Goal: Task Accomplishment & Management: Manage account settings

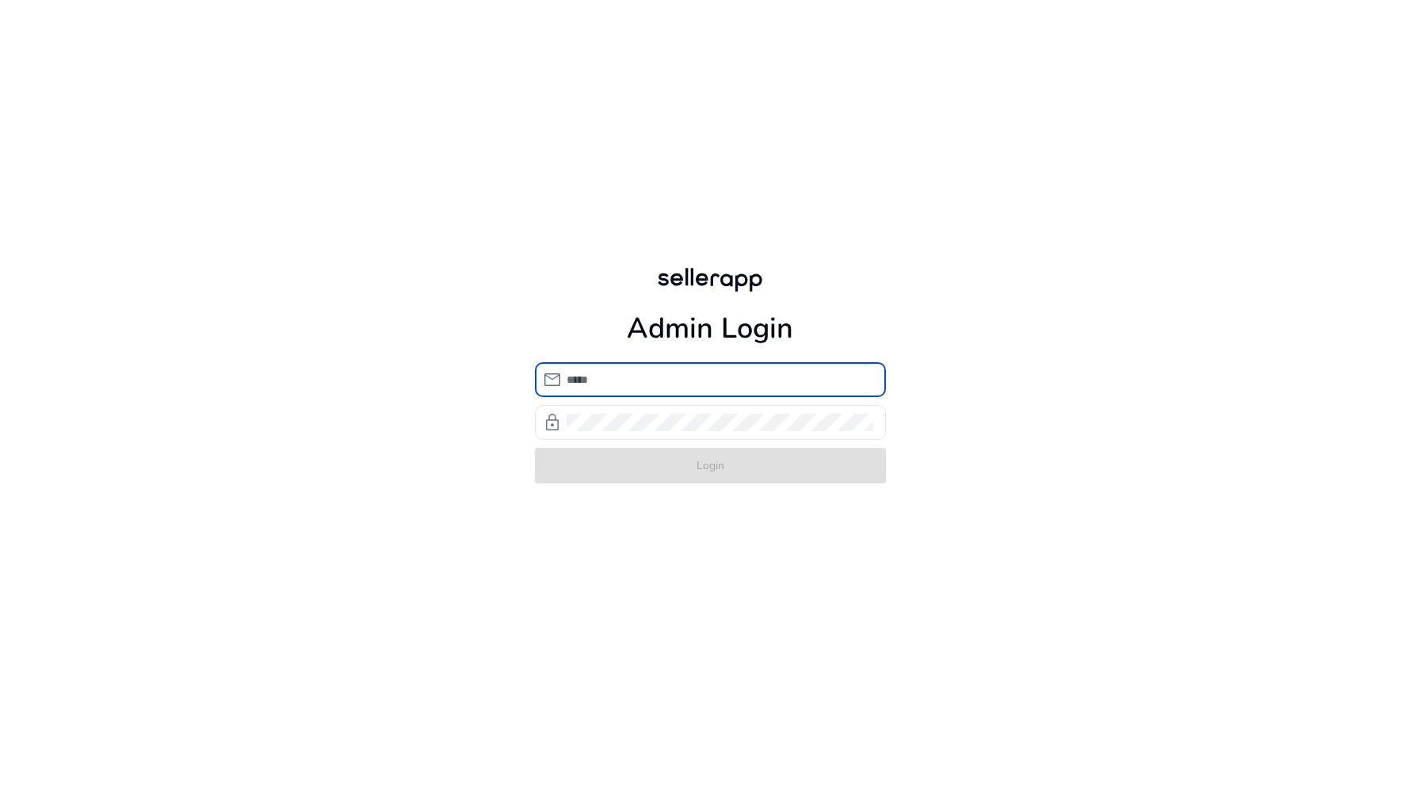
click at [714, 382] on input "email" at bounding box center [719, 379] width 307 height 17
click at [738, 379] on input "**********" at bounding box center [719, 379] width 307 height 17
type input "**********"
click at [621, 430] on div at bounding box center [719, 422] width 307 height 35
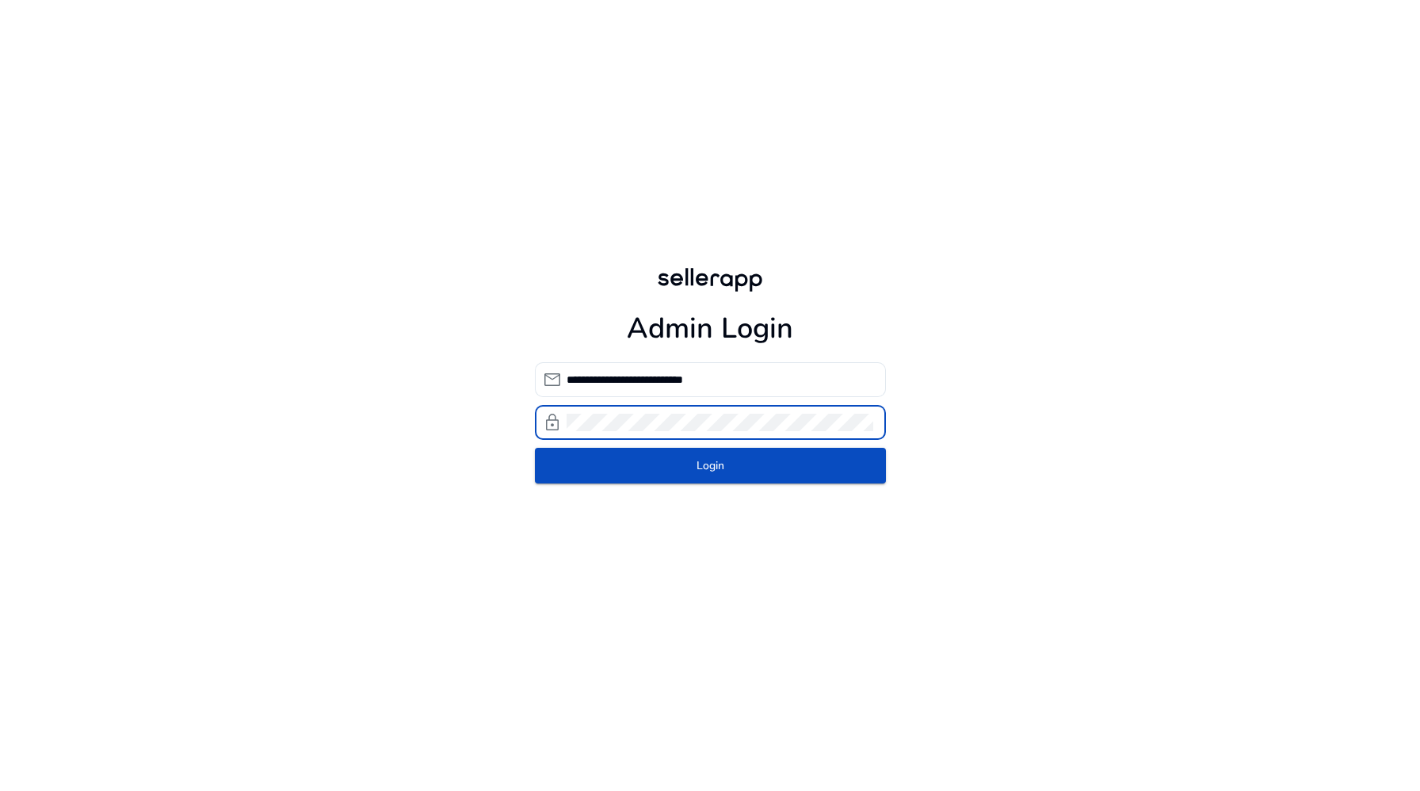
click button "Login" at bounding box center [710, 466] width 351 height 36
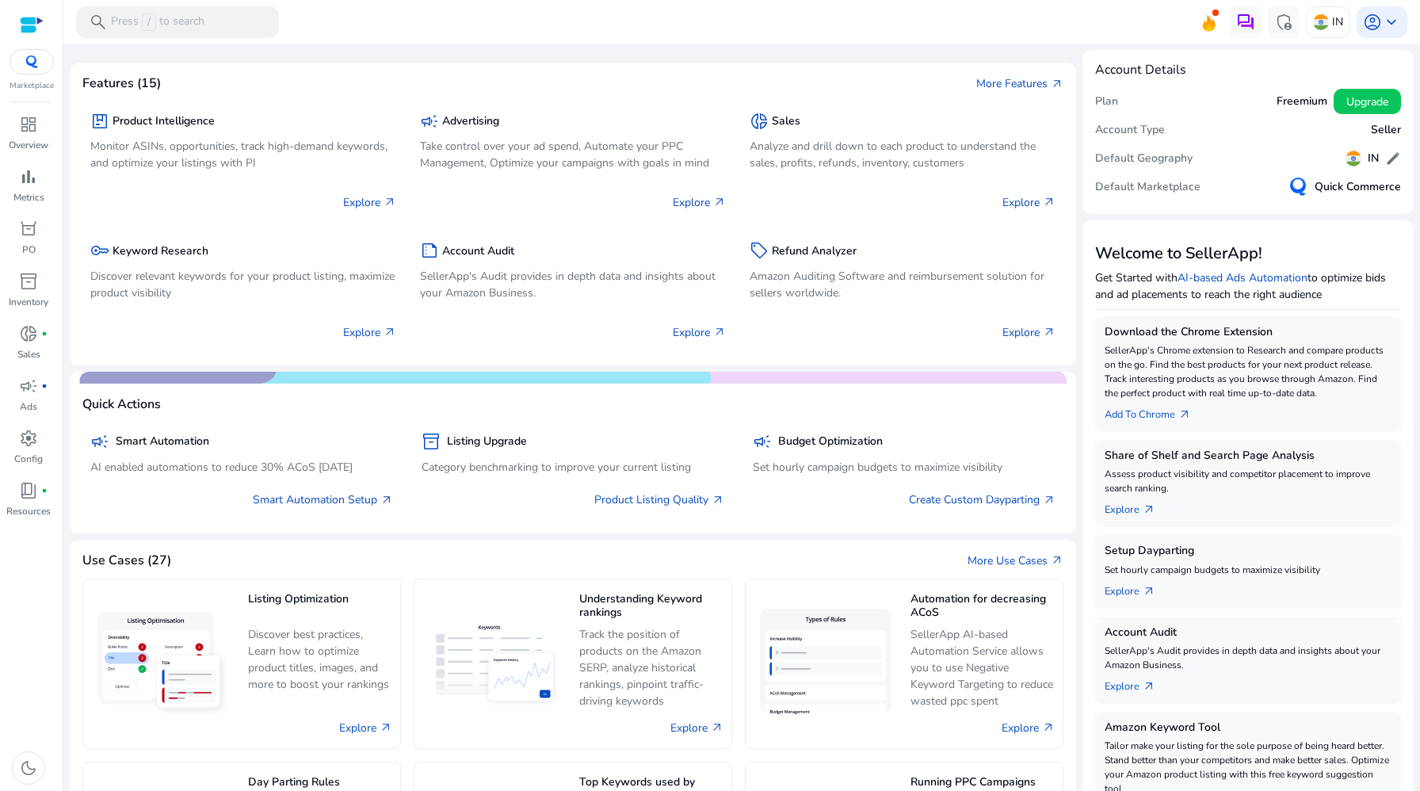
click at [24, 42] on div at bounding box center [32, 24] width 24 height 49
click at [26, 70] on div at bounding box center [32, 61] width 44 height 25
click at [34, 71] on div at bounding box center [32, 61] width 44 height 25
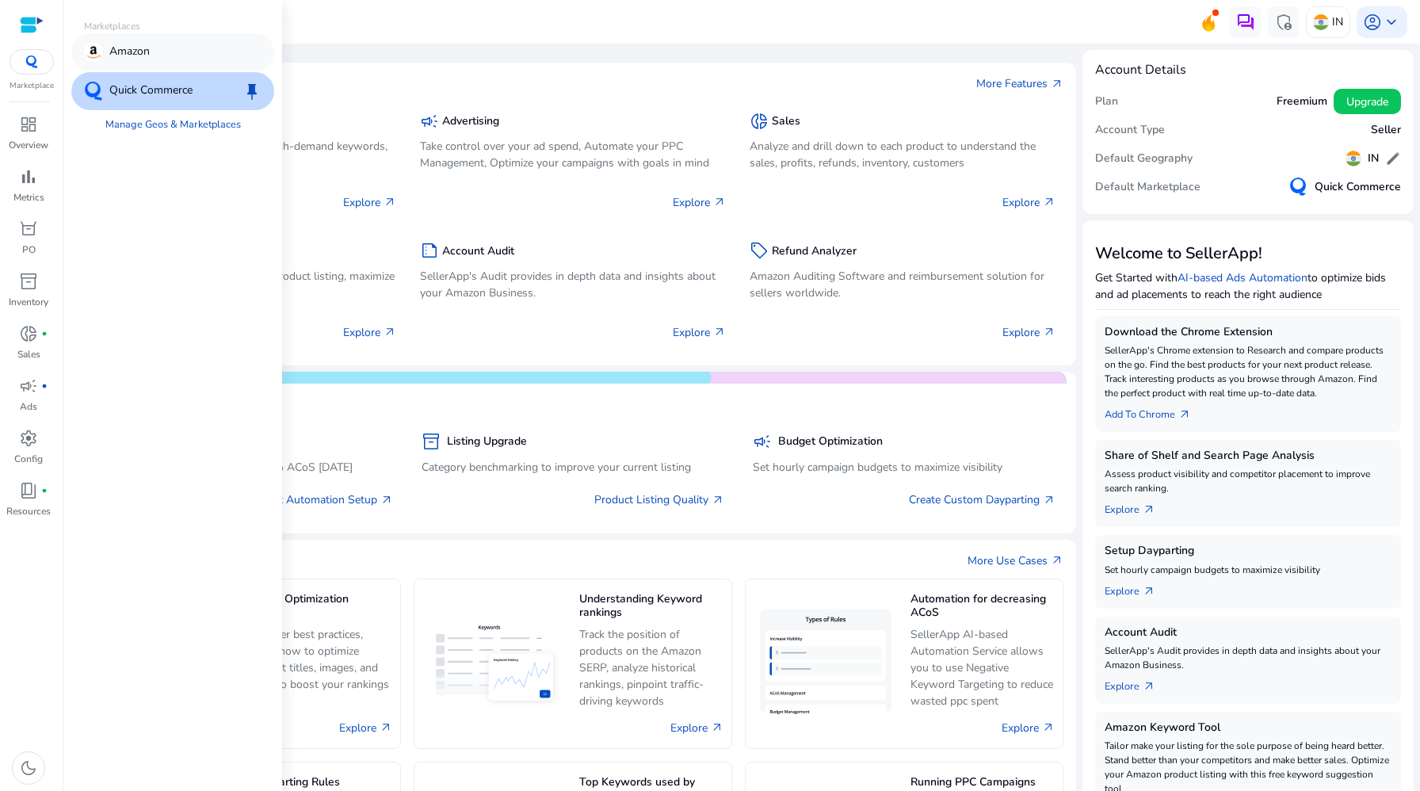
click at [106, 51] on div "Amazon" at bounding box center [117, 52] width 66 height 19
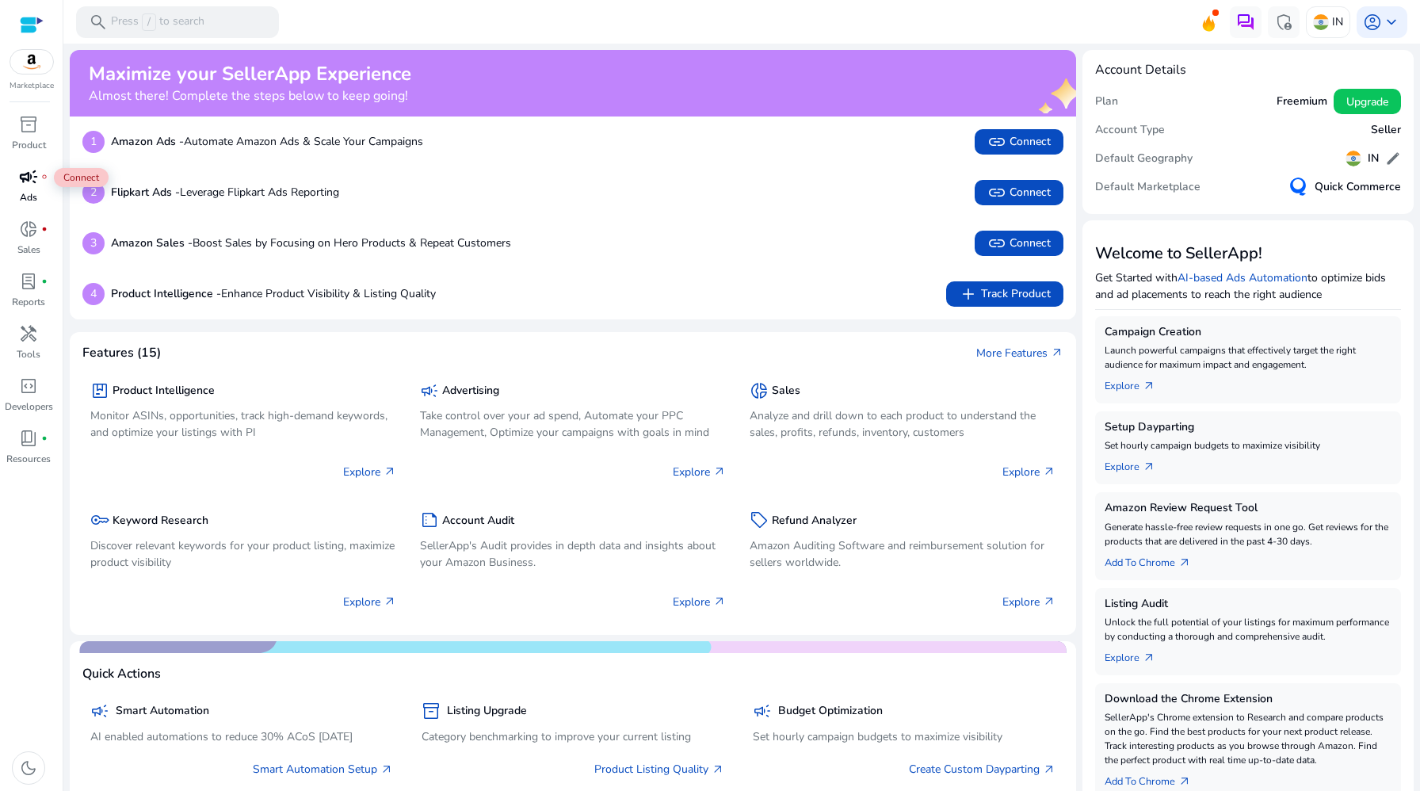
click at [36, 182] on span "campaign" at bounding box center [28, 176] width 19 height 19
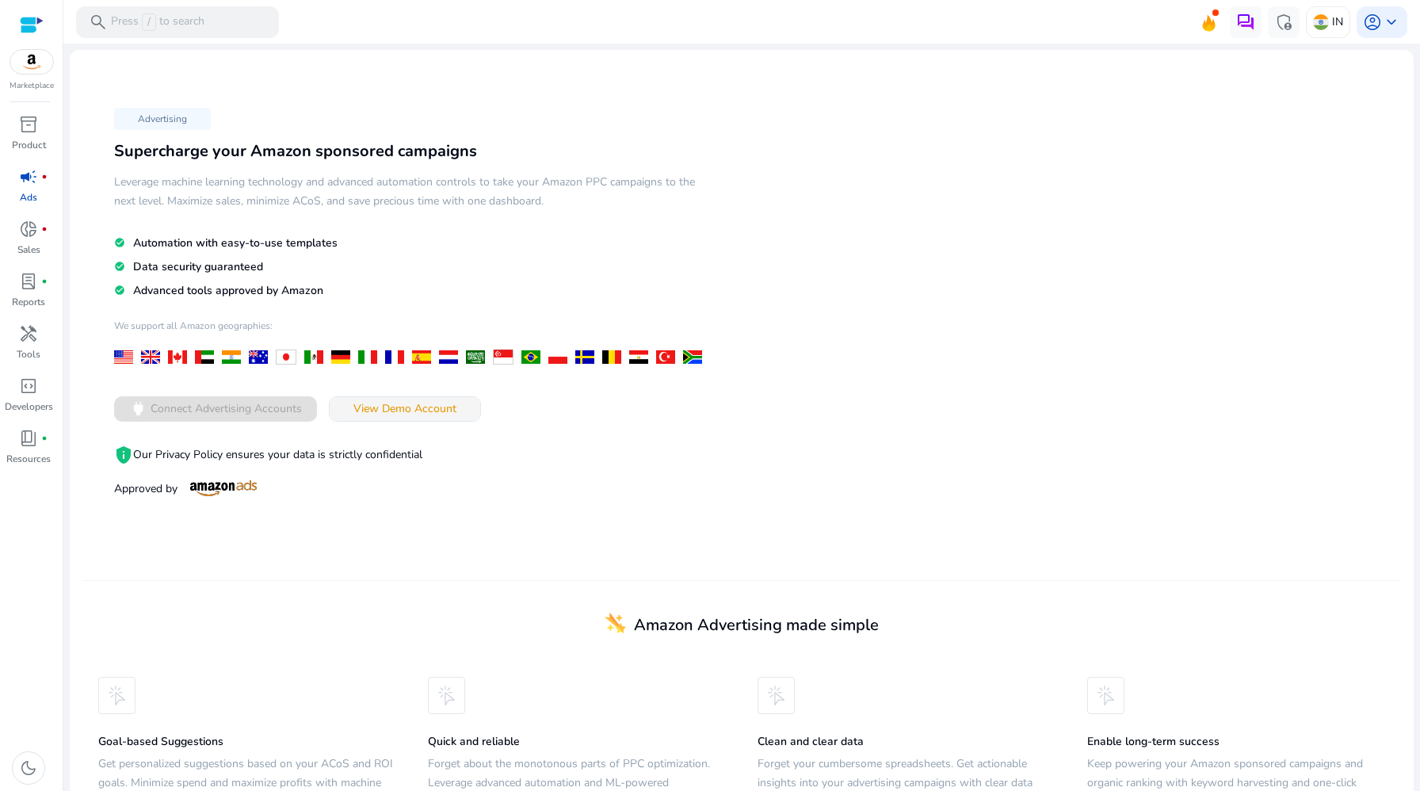
click at [406, 406] on span "View Demo Account" at bounding box center [404, 408] width 103 height 17
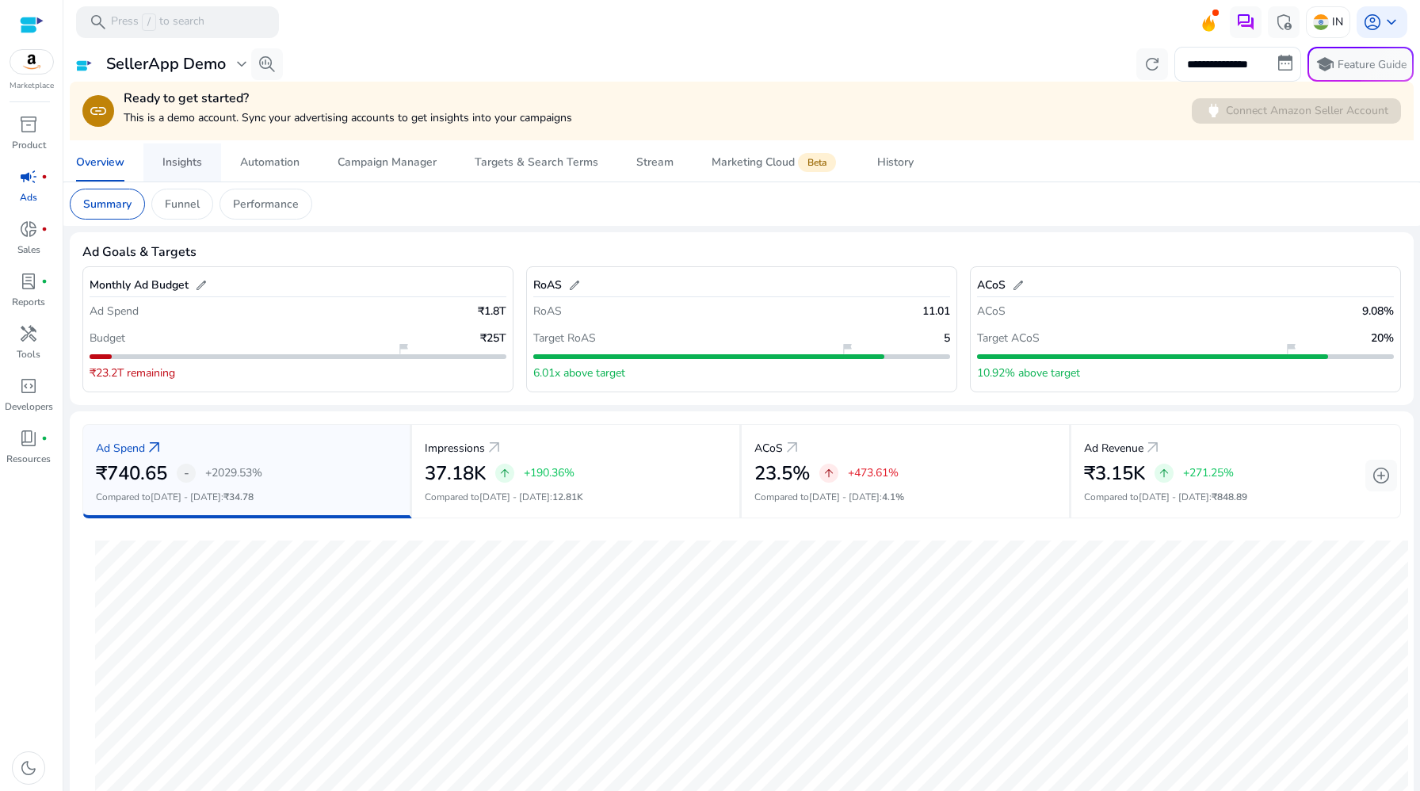
click at [193, 157] on div "Insights" at bounding box center [182, 162] width 40 height 11
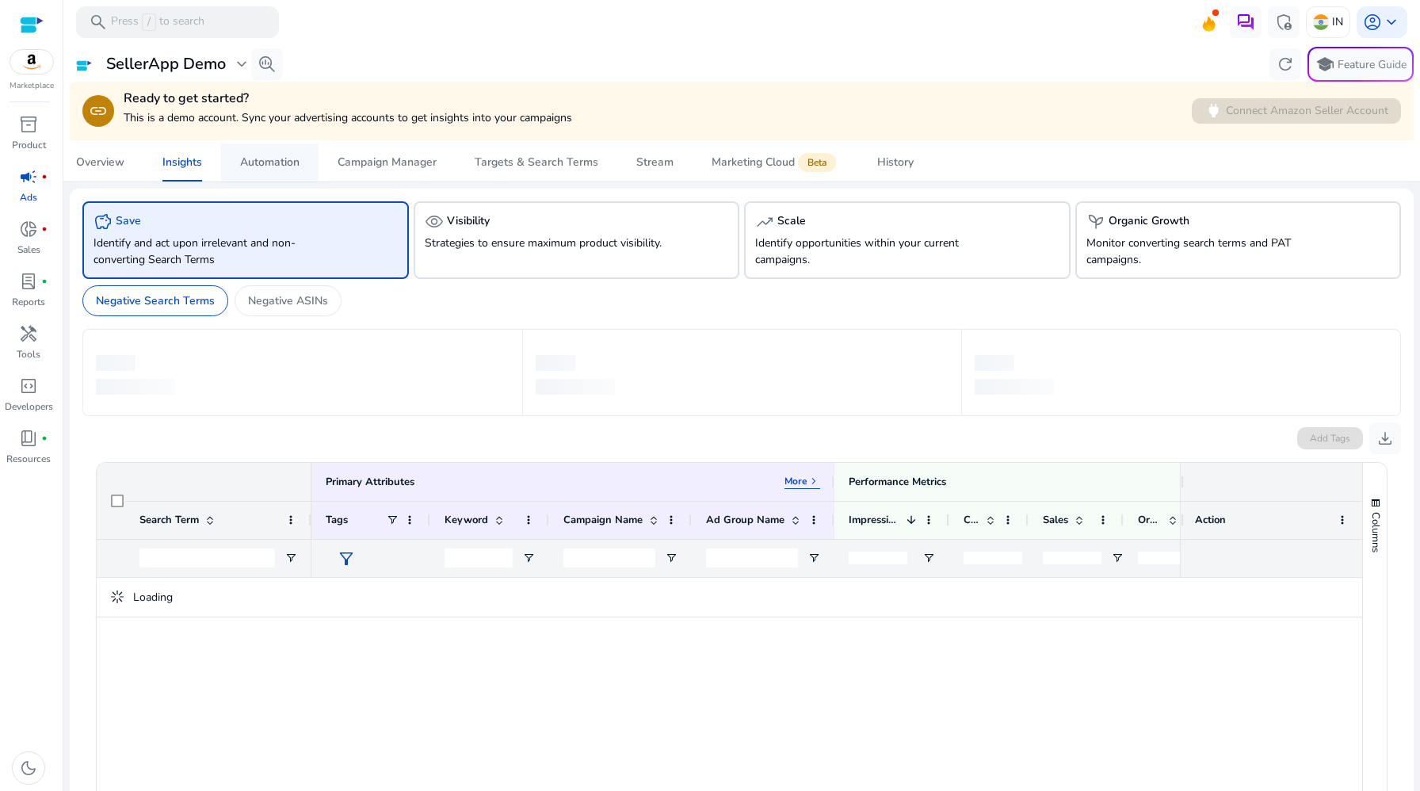
click at [273, 162] on div "Automation" at bounding box center [269, 162] width 59 height 11
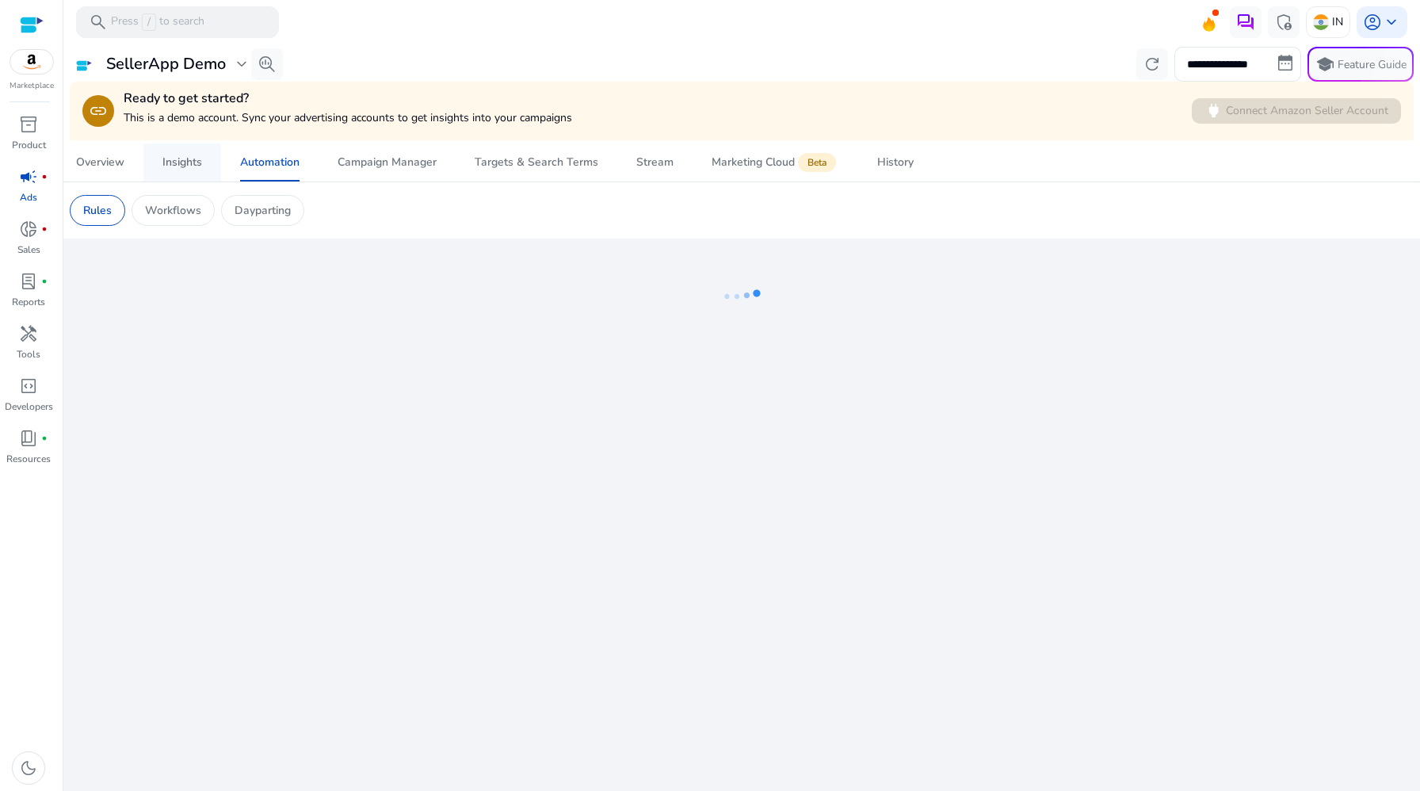
click at [190, 152] on span "Insights" at bounding box center [182, 162] width 40 height 38
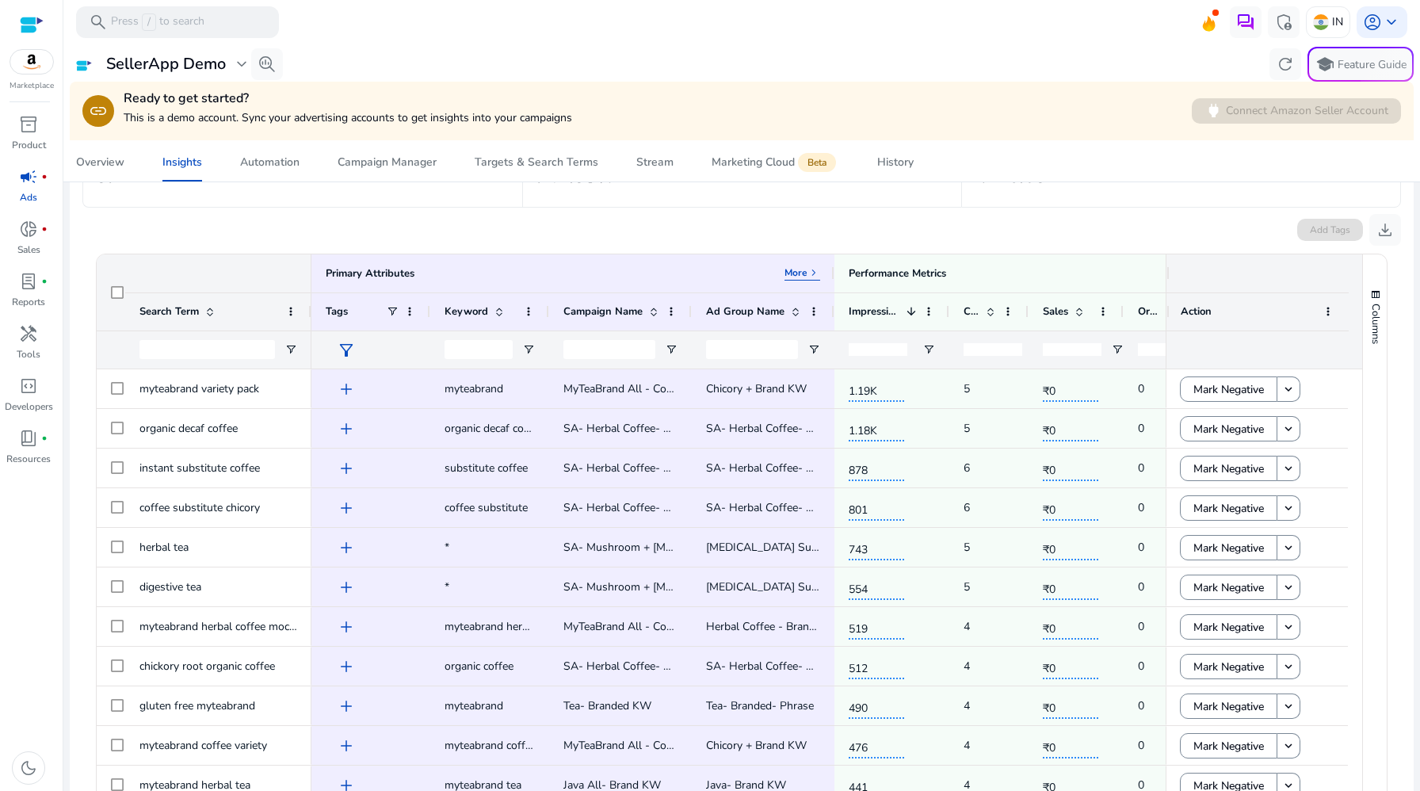
click at [411, 209] on div "Add Tags download" at bounding box center [741, 227] width 1318 height 38
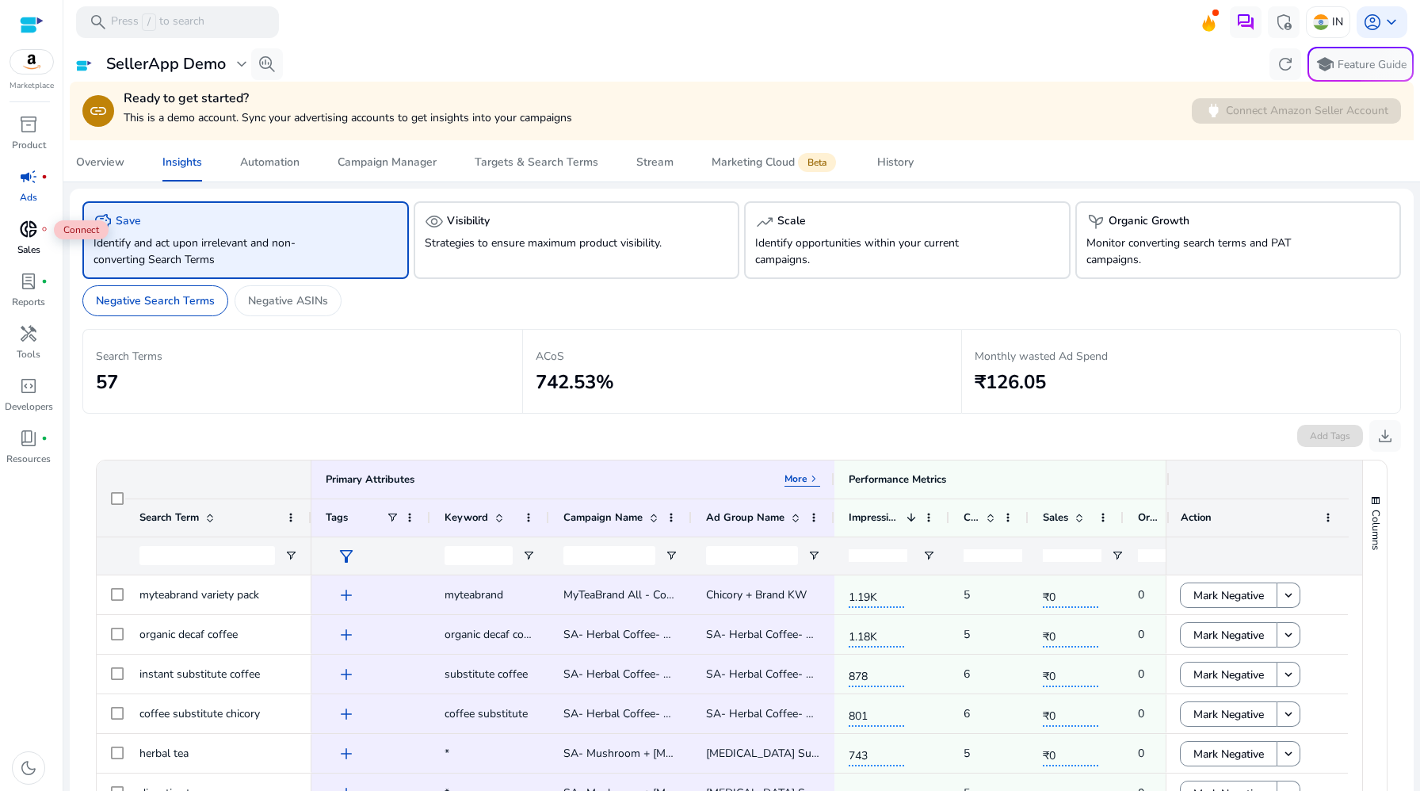
click at [22, 236] on span "donut_small" at bounding box center [28, 228] width 19 height 19
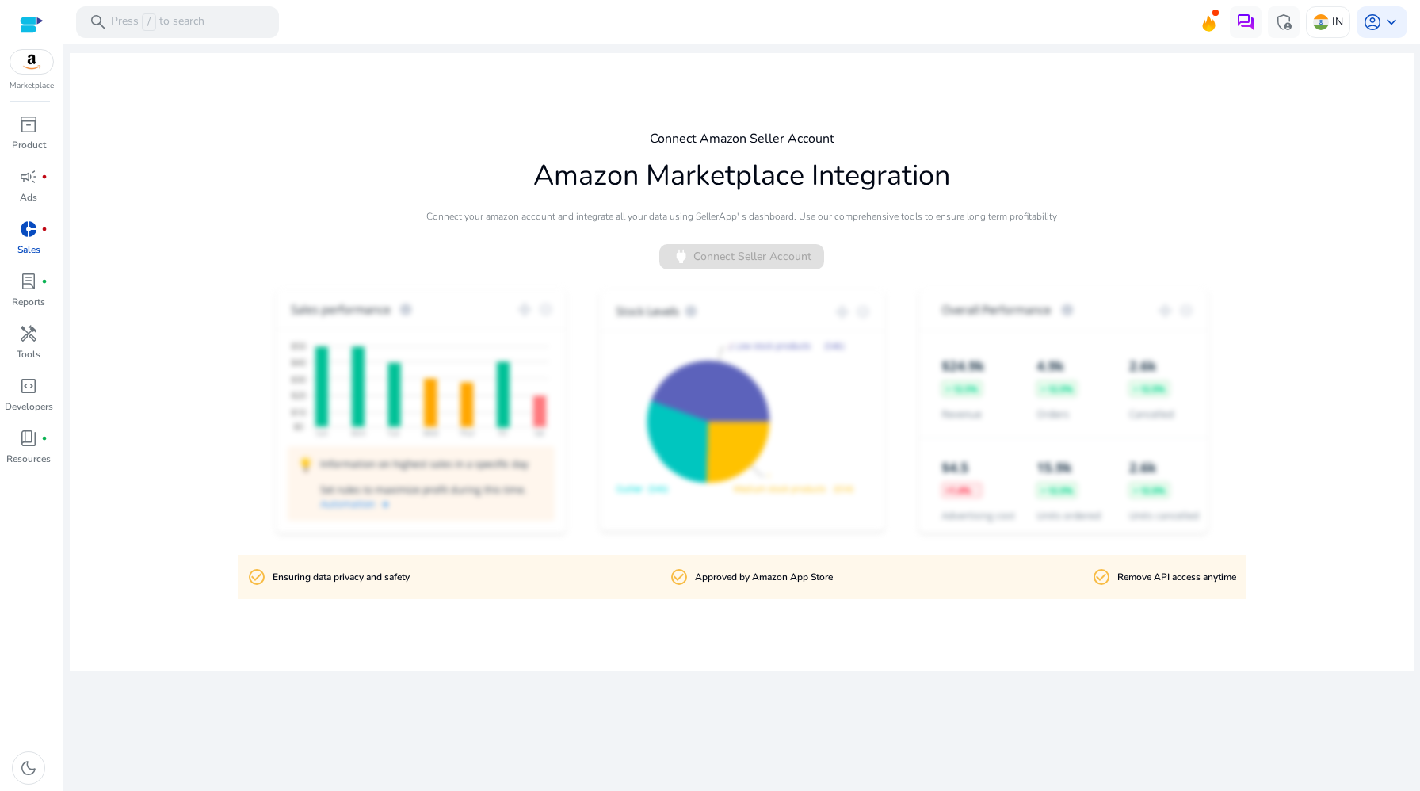
click at [478, 260] on div "Connect Amazon Seller Account Amazon Marketplace Integration Connect your amazo…" at bounding box center [742, 362] width 1344 height 618
click at [1375, 22] on span "account_circle" at bounding box center [1372, 22] width 19 height 19
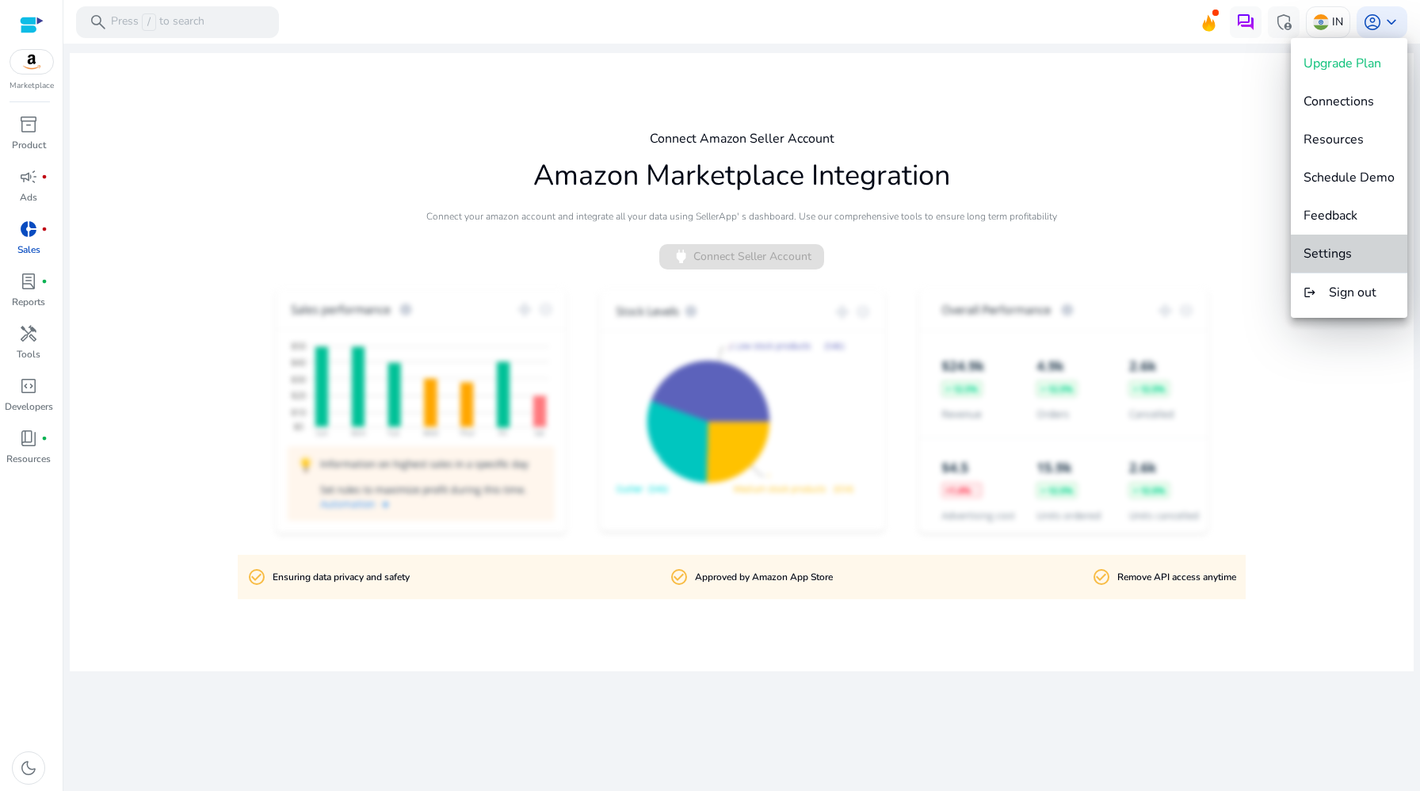
click at [1352, 252] on span "Settings" at bounding box center [1348, 253] width 91 height 17
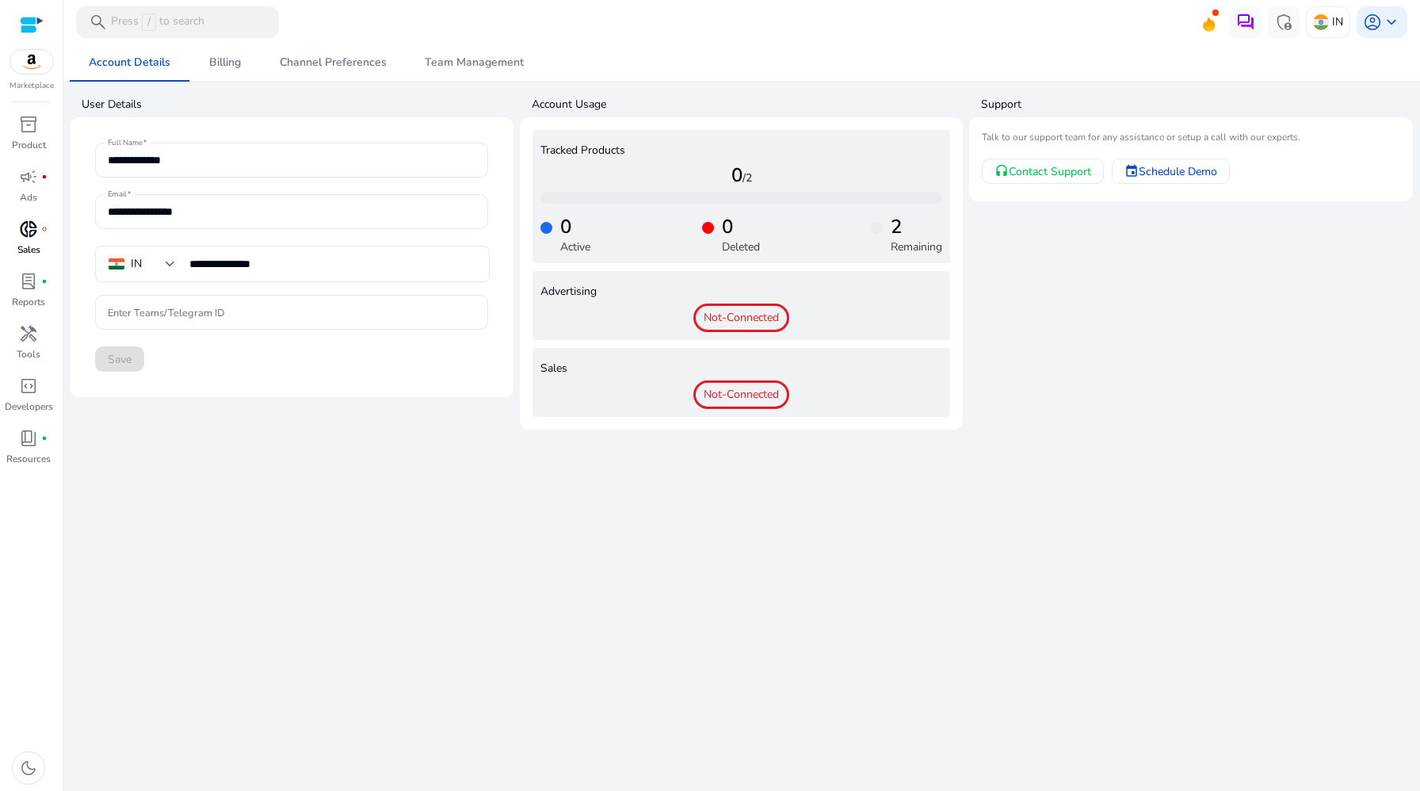
click at [25, 242] on p "Sales" at bounding box center [28, 249] width 23 height 14
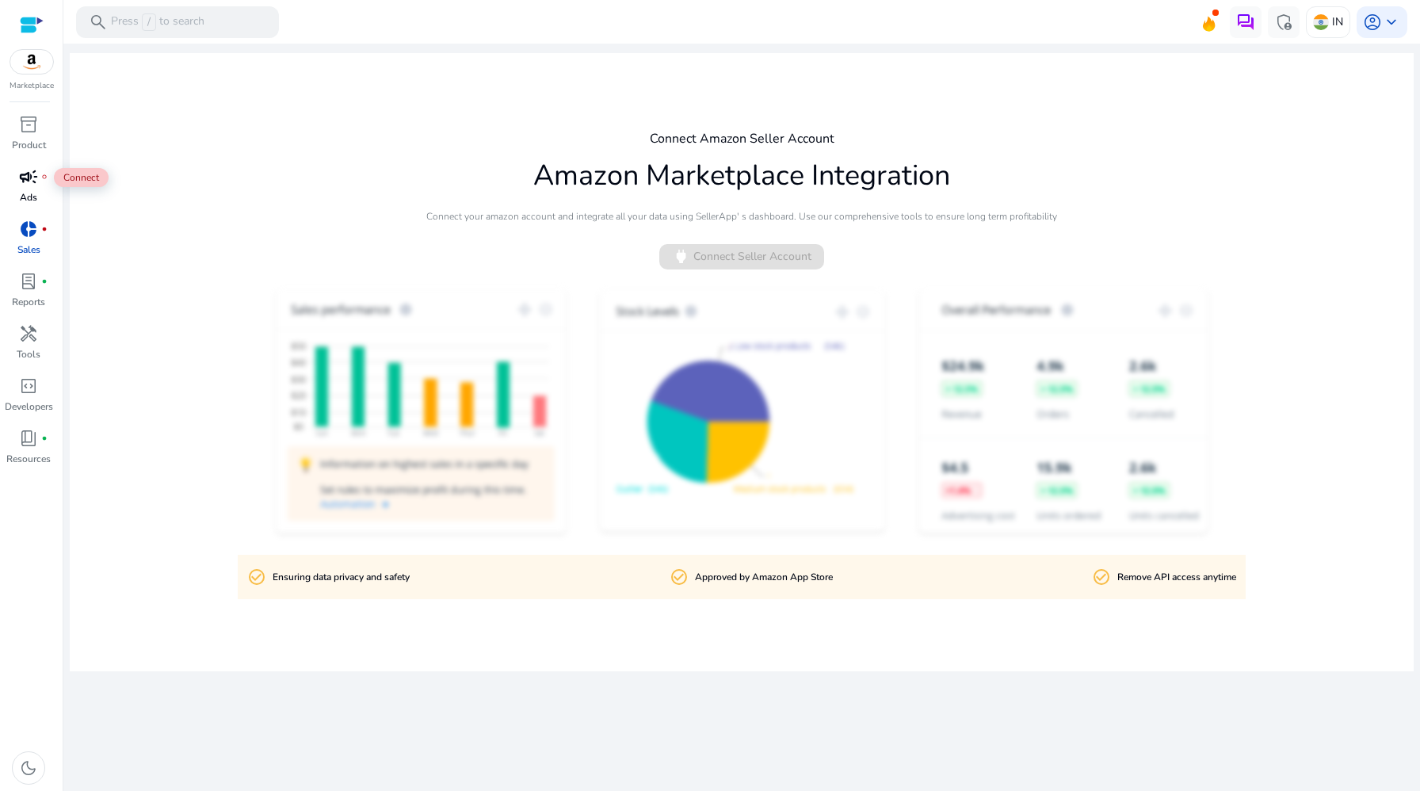
click at [25, 183] on span "campaign" at bounding box center [28, 176] width 19 height 19
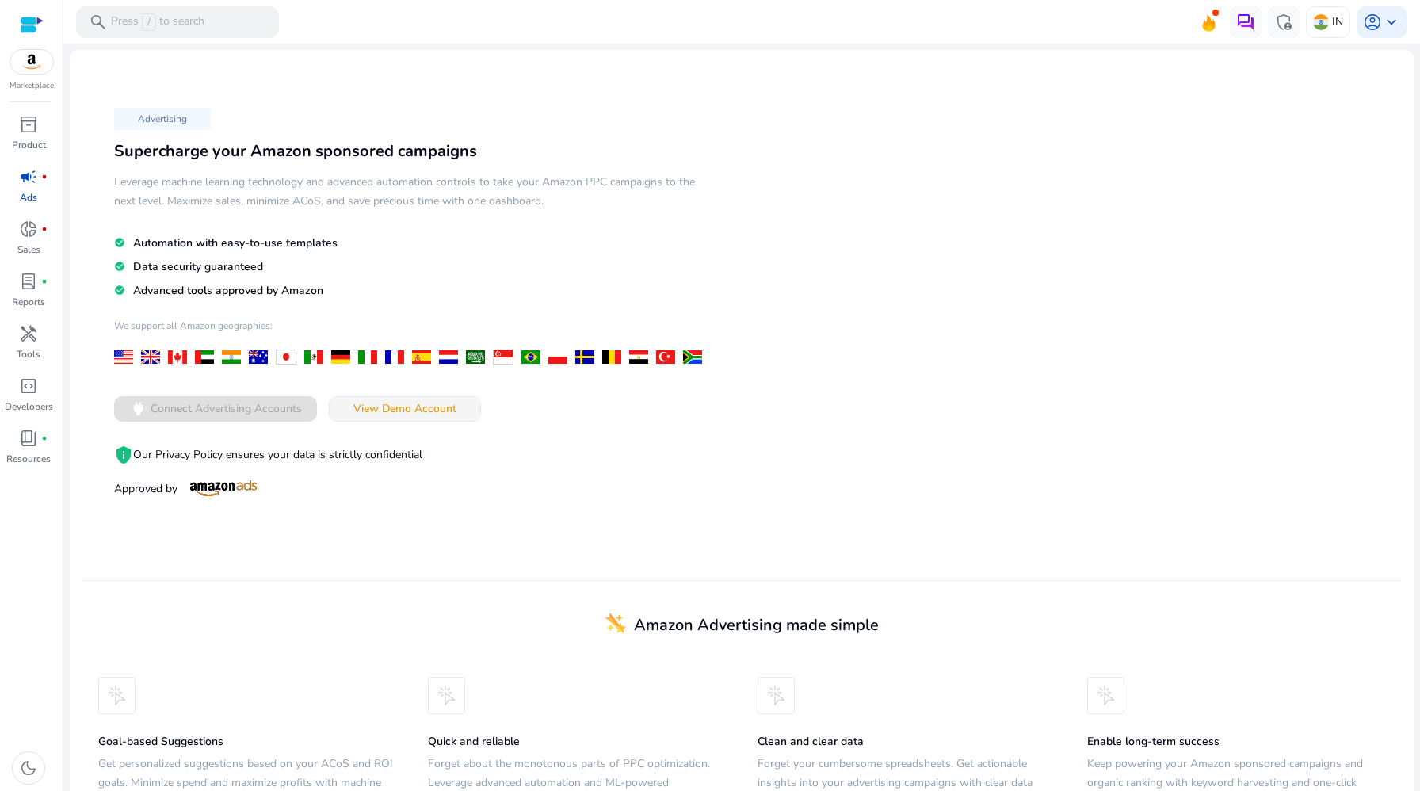
click at [368, 398] on span at bounding box center [405, 409] width 151 height 38
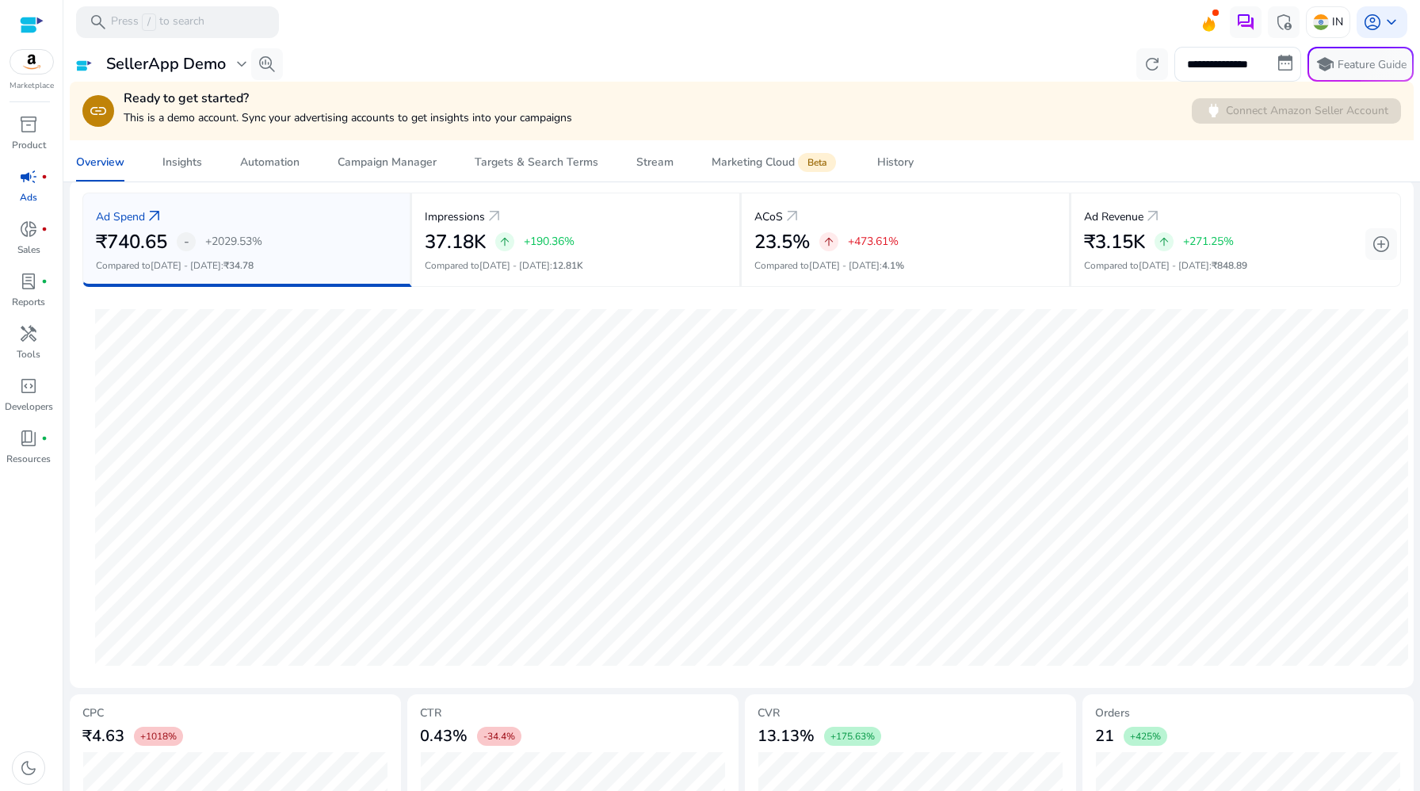
scroll to position [230, 0]
click at [29, 225] on span "donut_small" at bounding box center [28, 228] width 19 height 19
